Goal: Information Seeking & Learning: Learn about a topic

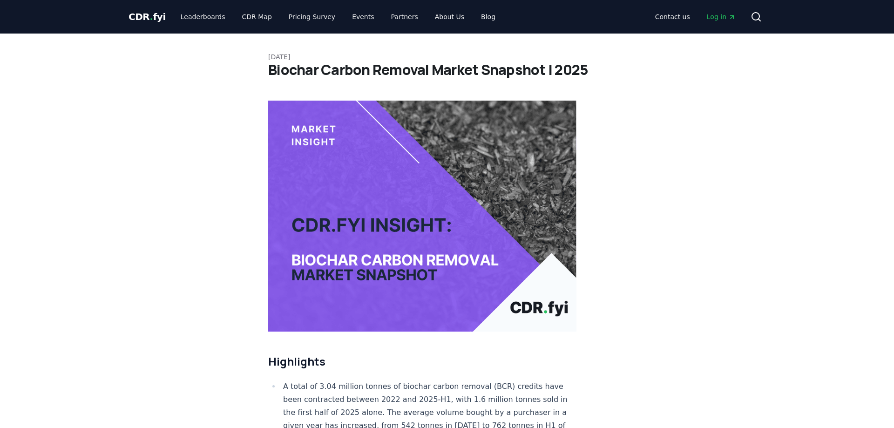
scroll to position [238, 0]
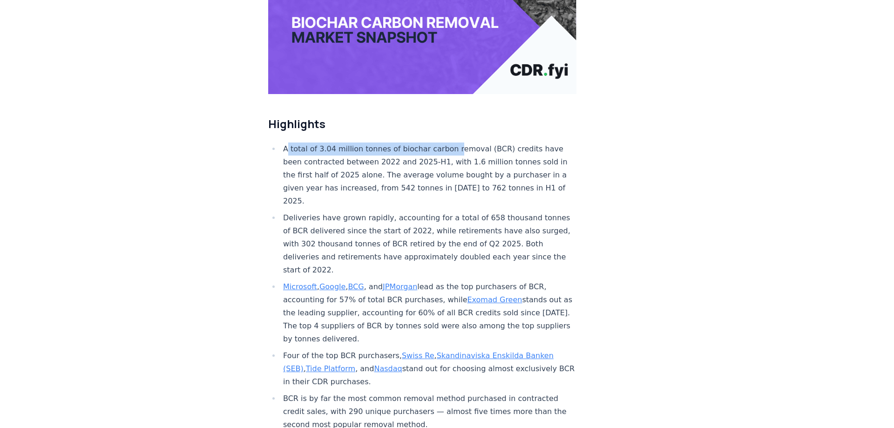
drag, startPoint x: 287, startPoint y: 125, endPoint x: 449, endPoint y: 124, distance: 161.6
click at [449, 143] on li "A total of 3.04 million tonnes of biochar carbon removal (BCR) credits have bee…" at bounding box center [428, 175] width 296 height 65
click at [450, 143] on li "A total of 3.04 million tonnes of biochar carbon removal (BCR) credits have bee…" at bounding box center [428, 175] width 296 height 65
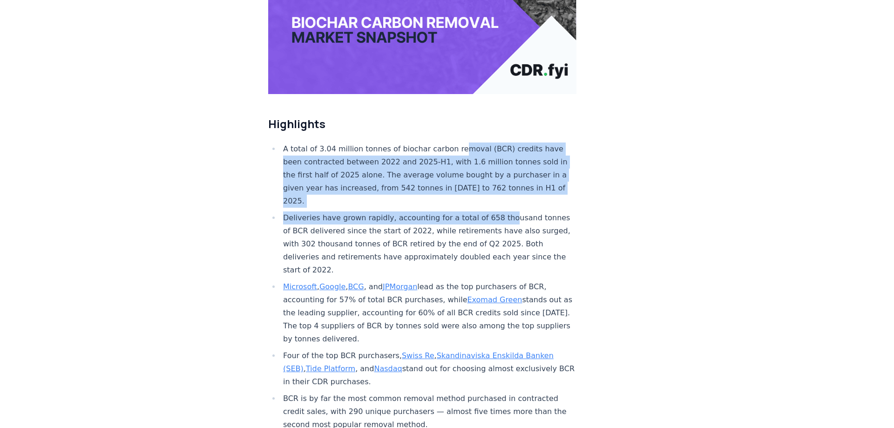
drag, startPoint x: 450, startPoint y: 114, endPoint x: 496, endPoint y: 188, distance: 86.6
click at [496, 188] on ul "A total of 3.04 million tonnes of biochar carbon removal (BCR) credits have bee…" at bounding box center [422, 309] width 308 height 332
click at [492, 173] on li "A total of 3.04 million tonnes of biochar carbon removal (BCR) credits have bee…" at bounding box center [428, 175] width 296 height 65
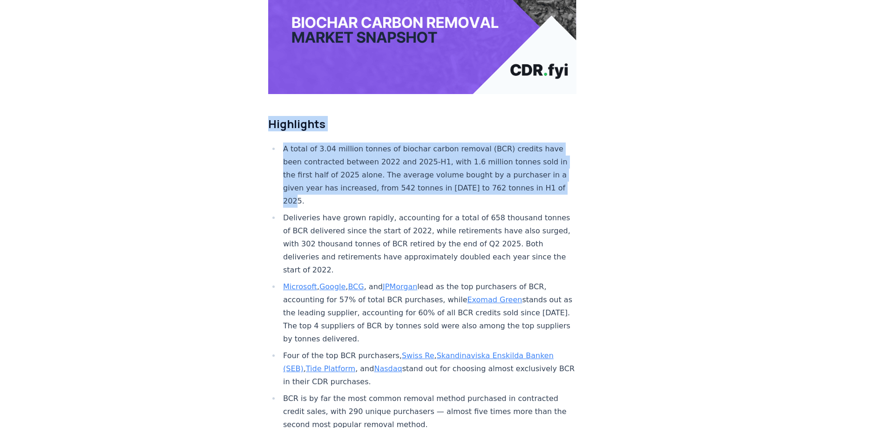
drag, startPoint x: 492, startPoint y: 173, endPoint x: 479, endPoint y: 95, distance: 79.0
click at [479, 116] on h2 "Highlights" at bounding box center [422, 123] width 308 height 15
drag, startPoint x: 479, startPoint y: 95, endPoint x: 536, endPoint y: 165, distance: 90.0
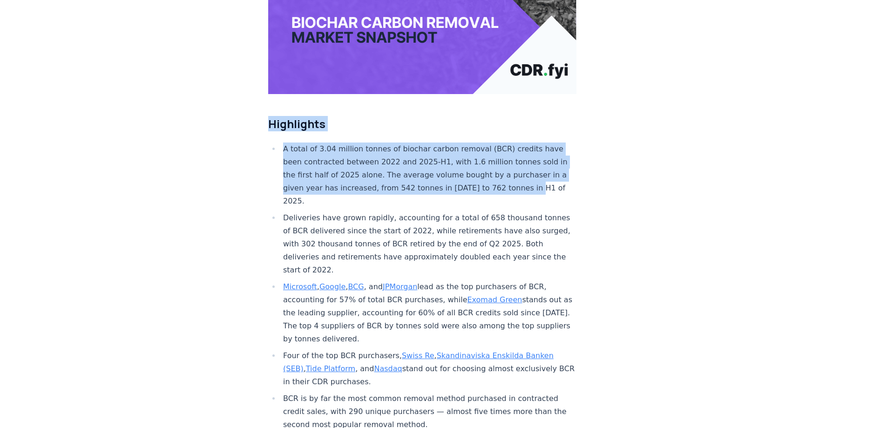
click at [536, 165] on li "A total of 3.04 million tonnes of biochar carbon removal (BCR) credits have bee…" at bounding box center [428, 175] width 296 height 65
drag, startPoint x: 536, startPoint y: 165, endPoint x: 534, endPoint y: 97, distance: 68.0
click at [534, 116] on h2 "Highlights" at bounding box center [422, 123] width 308 height 15
drag, startPoint x: 397, startPoint y: 124, endPoint x: 435, endPoint y: 169, distance: 58.8
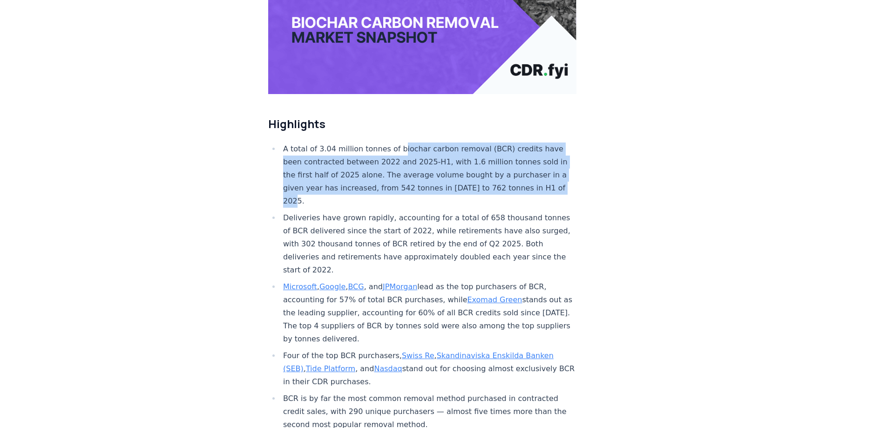
click at [435, 169] on li "A total of 3.04 million tonnes of biochar carbon removal (BCR) credits have bee…" at bounding box center [428, 175] width 296 height 65
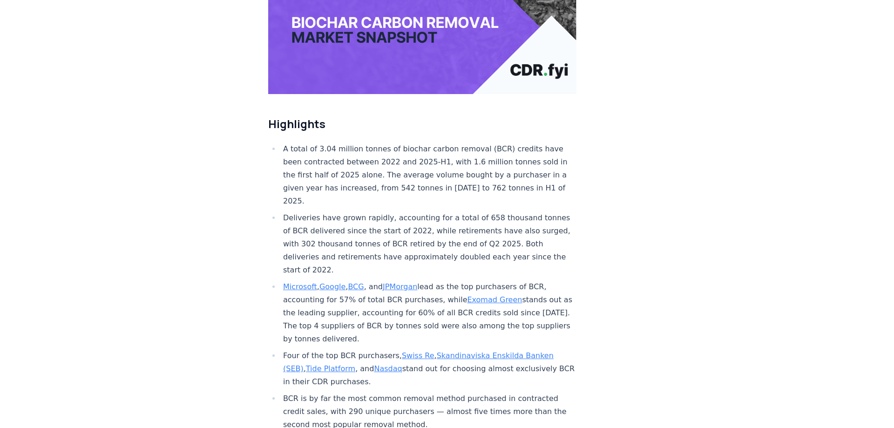
click at [435, 169] on li "A total of 3.04 million tonnes of biochar carbon removal (BCR) credits have bee…" at bounding box center [428, 175] width 296 height 65
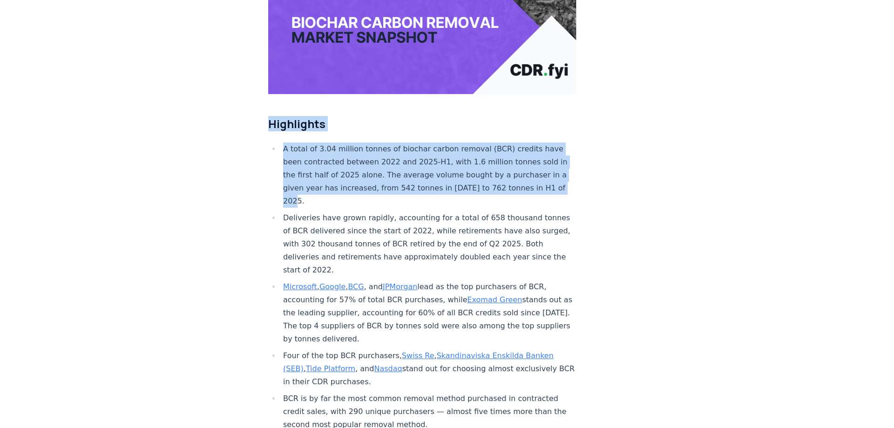
drag, startPoint x: 435, startPoint y: 169, endPoint x: 413, endPoint y: 102, distance: 71.1
click at [413, 116] on h2 "Highlights" at bounding box center [422, 123] width 308 height 15
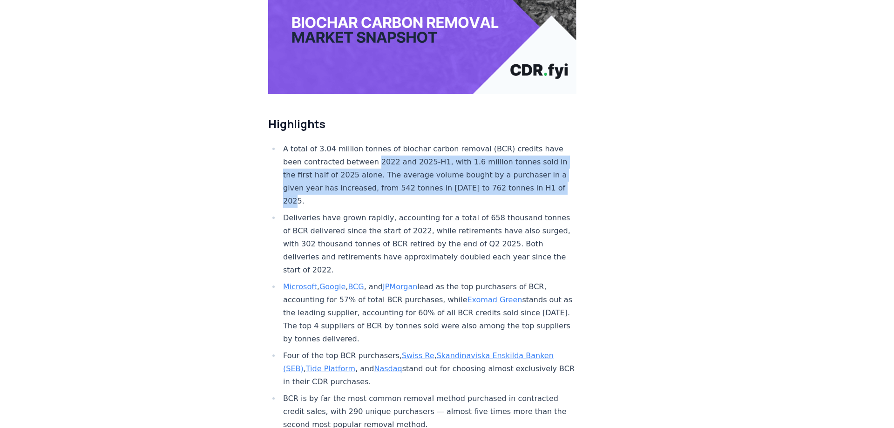
drag, startPoint x: 386, startPoint y: 179, endPoint x: 371, endPoint y: 134, distance: 47.1
click at [371, 143] on ul "A total of 3.04 million tonnes of biochar carbon removal (BCR) credits have bee…" at bounding box center [422, 309] width 308 height 332
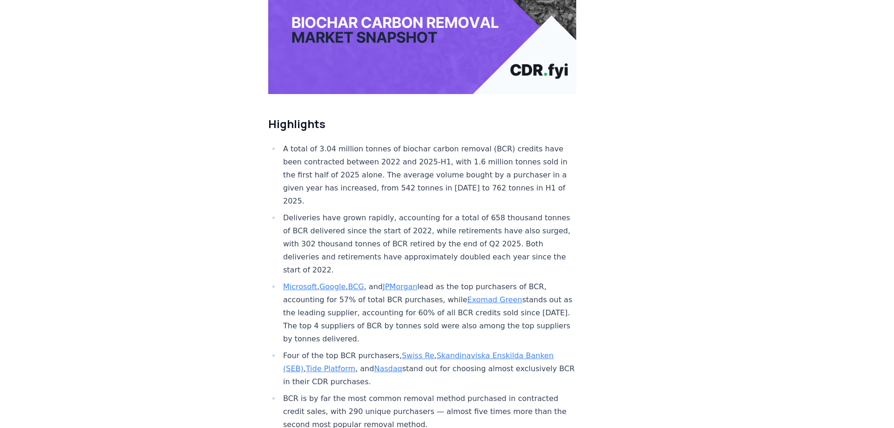
click at [371, 143] on li "A total of 3.04 million tonnes of biochar carbon removal (BCR) credits have bee…" at bounding box center [428, 175] width 296 height 65
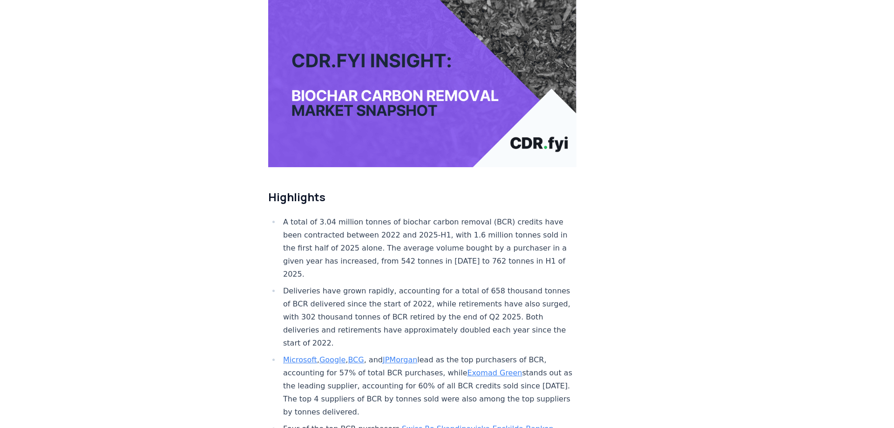
scroll to position [279, 0]
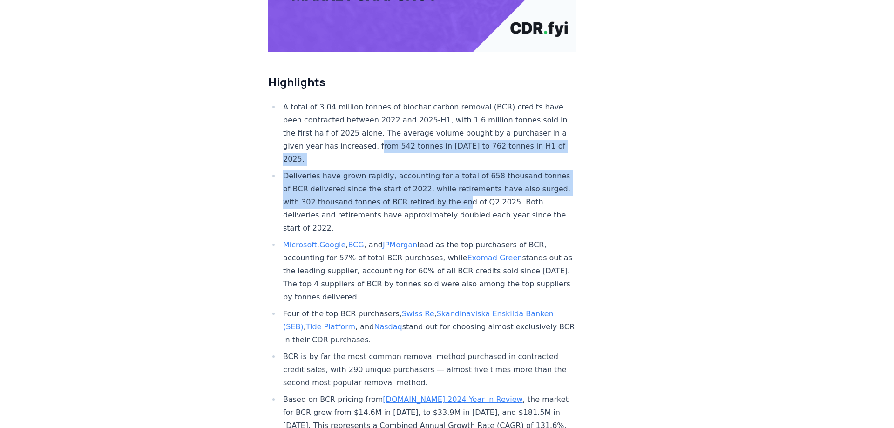
drag, startPoint x: 419, startPoint y: 147, endPoint x: 480, endPoint y: 174, distance: 66.1
click at [480, 174] on ul "A total of 3.04 million tonnes of biochar carbon removal (BCR) credits have bee…" at bounding box center [422, 267] width 308 height 332
click at [480, 174] on li "Deliveries have grown rapidly, accounting for a total of 658 thousand tonnes of…" at bounding box center [428, 202] width 296 height 65
